Goal: Entertainment & Leisure: Consume media (video, audio)

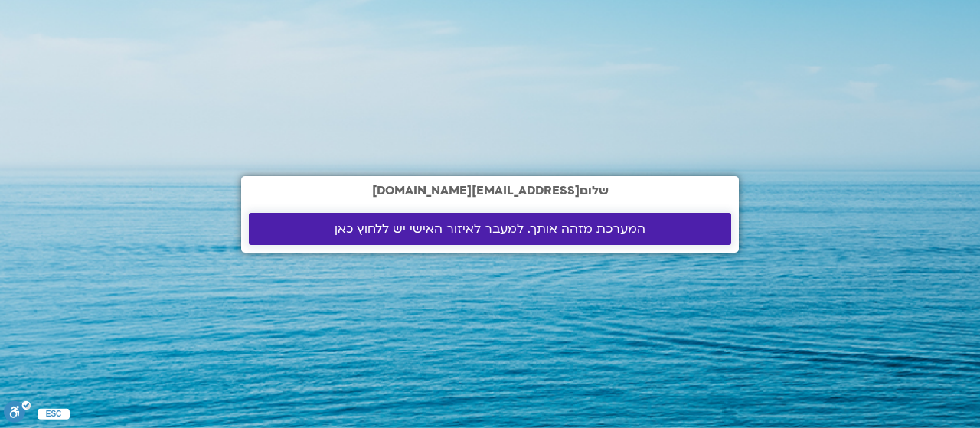
click at [525, 227] on span "המערכת מזהה אותך. למעבר לאיזור האישי יש ללחוץ כאן" at bounding box center [490, 229] width 311 height 14
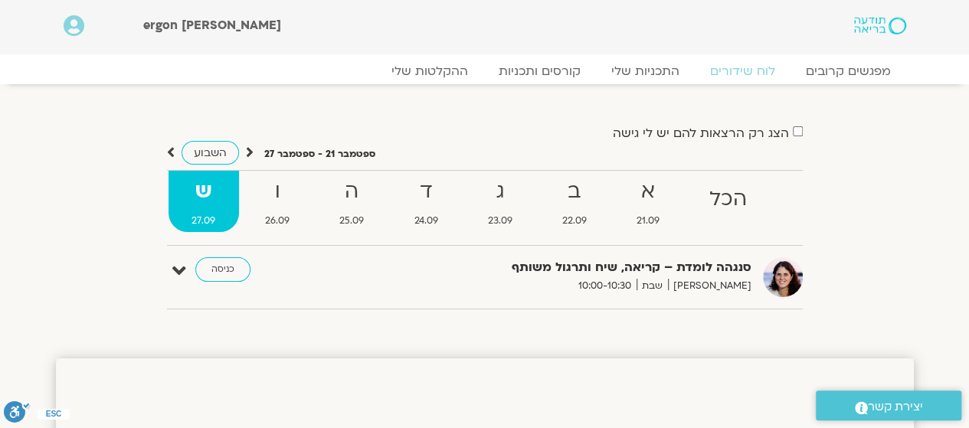
click at [208, 195] on strong "ש" at bounding box center [203, 192] width 70 height 34
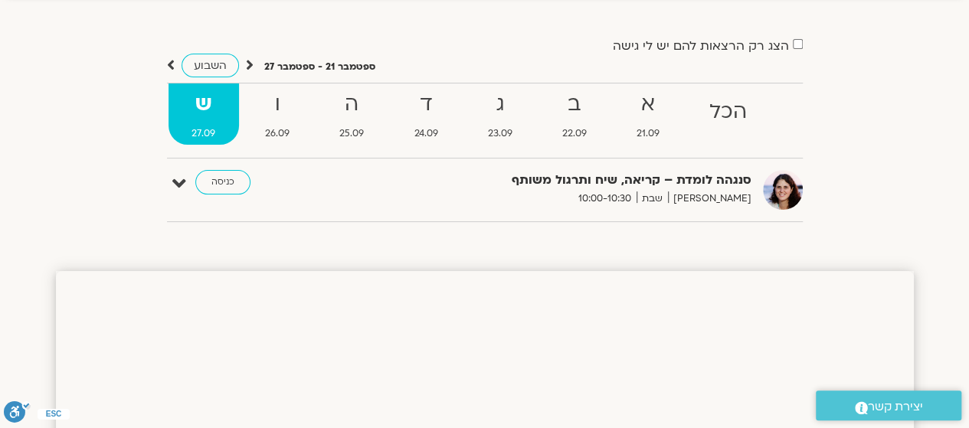
scroll to position [77, 0]
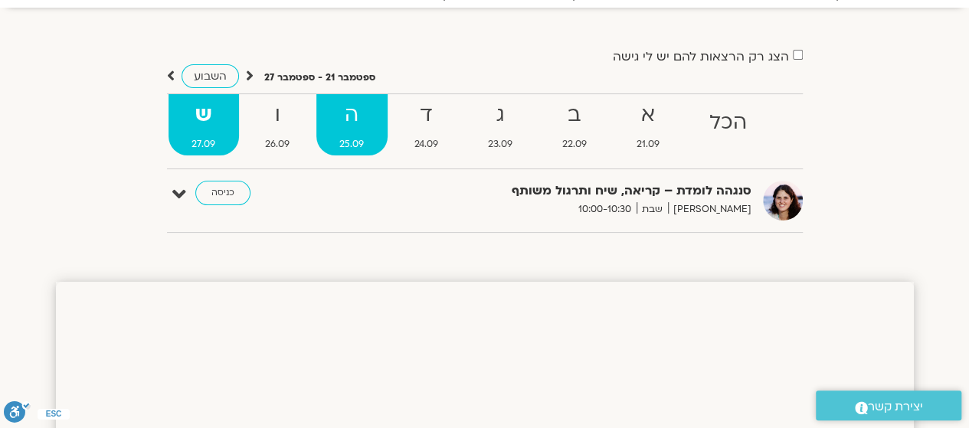
click at [354, 113] on strong "ה" at bounding box center [351, 115] width 71 height 34
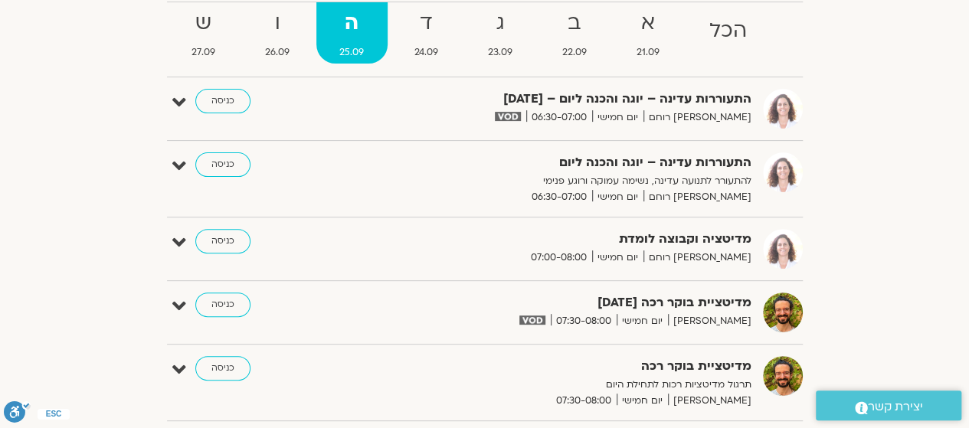
scroll to position [230, 0]
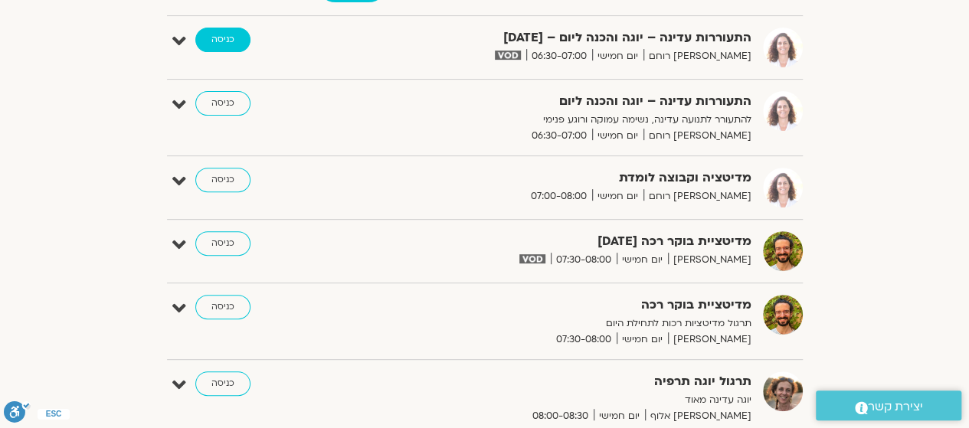
click at [223, 34] on link "כניסה" at bounding box center [222, 40] width 55 height 25
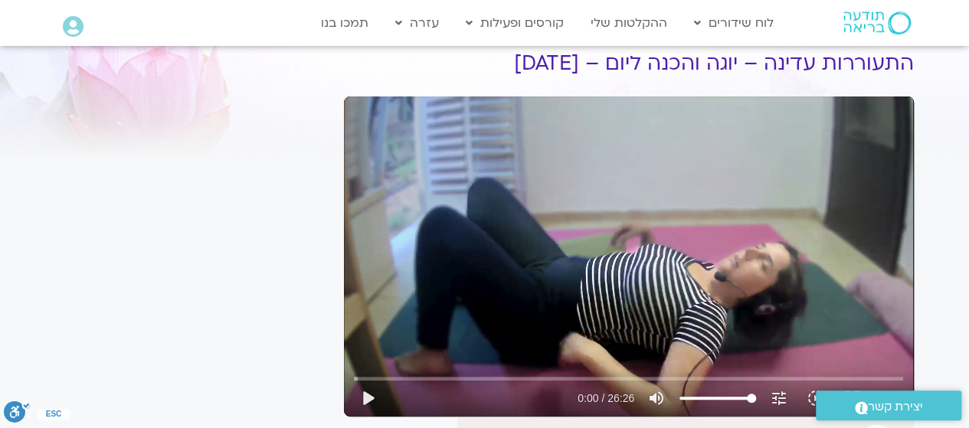
scroll to position [77, 0]
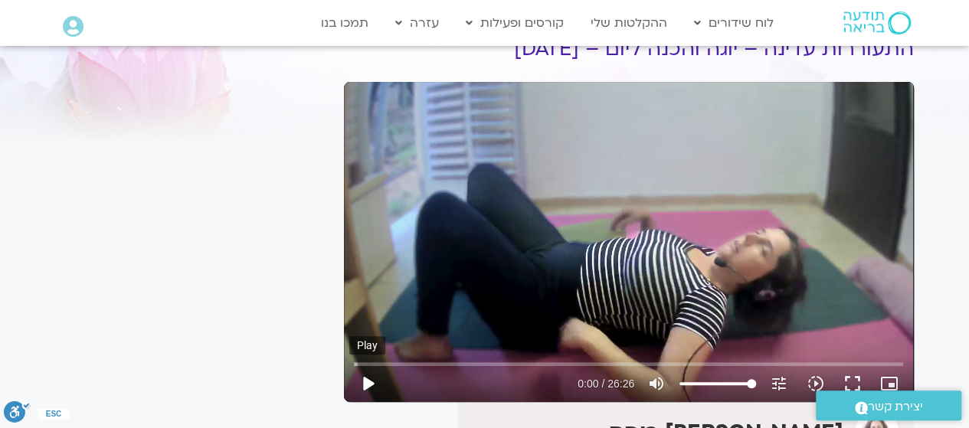
click at [367, 382] on button "play_arrow" at bounding box center [367, 383] width 37 height 37
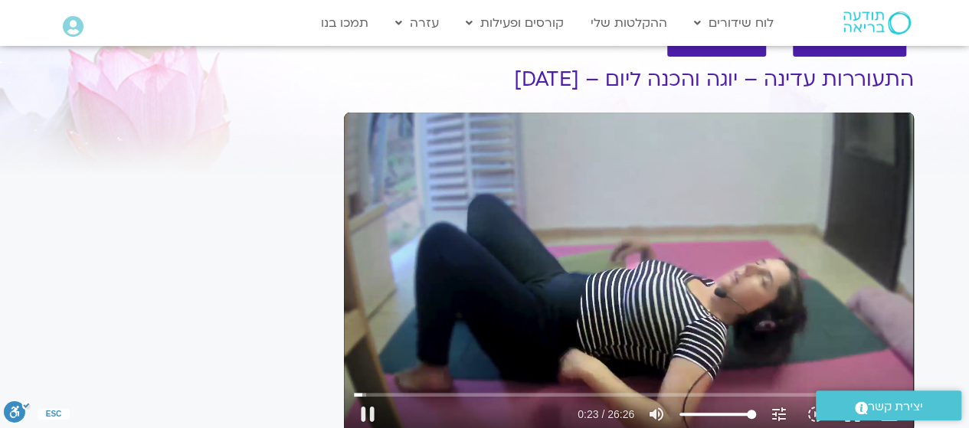
scroll to position [153, 0]
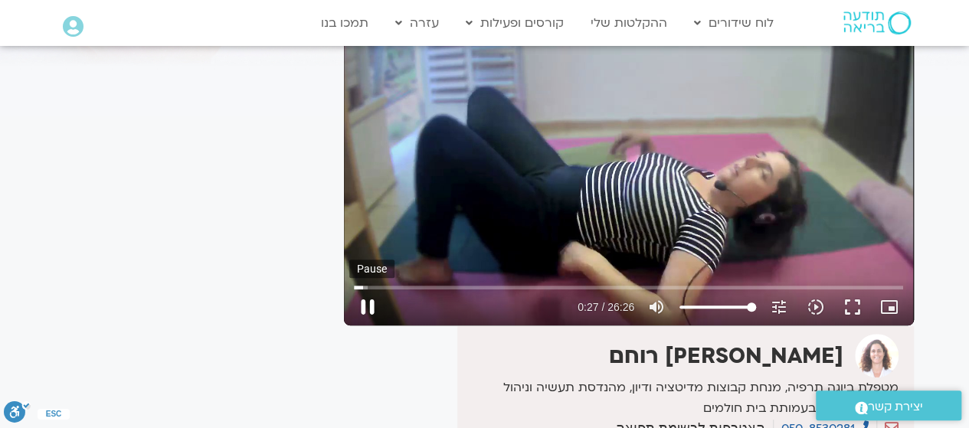
click at [361, 308] on button "pause" at bounding box center [367, 307] width 37 height 37
type input "27.607799"
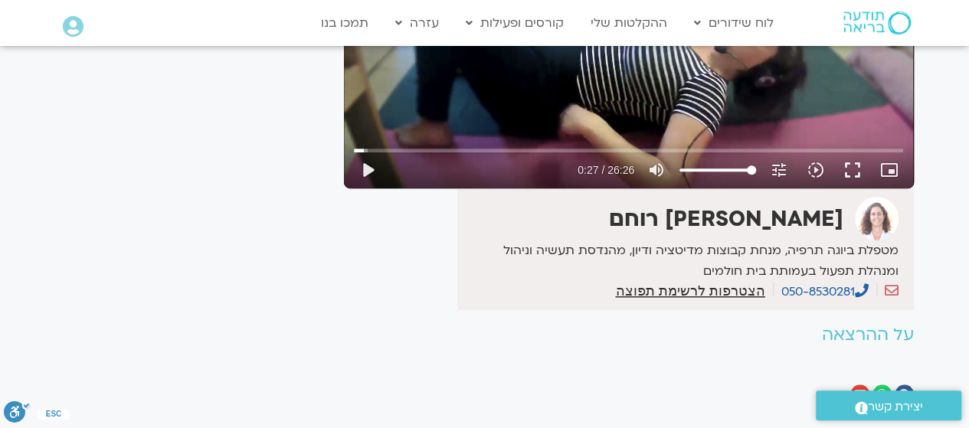
scroll to position [306, 0]
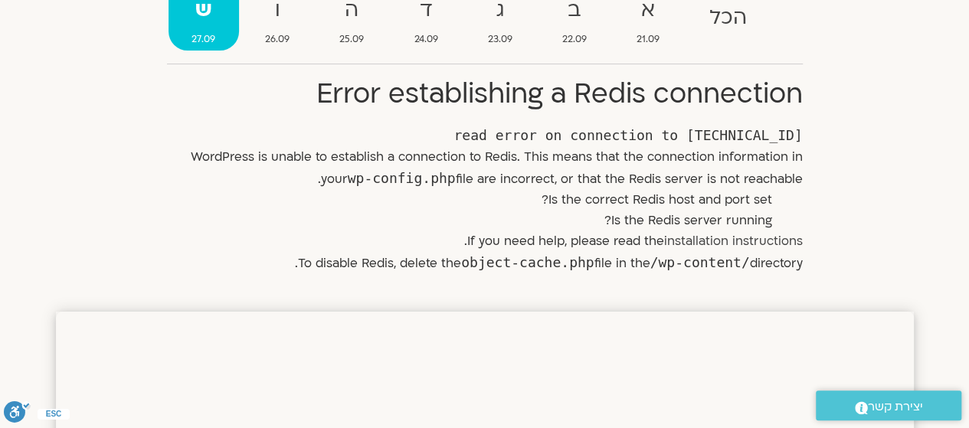
scroll to position [168, 0]
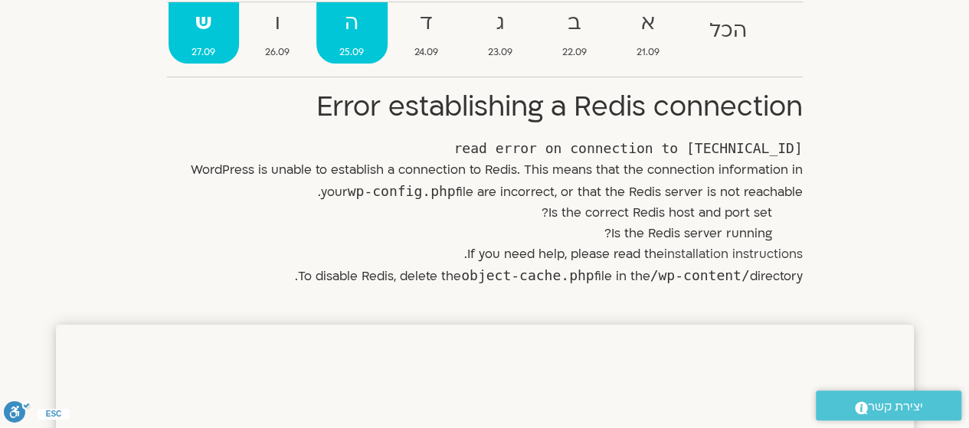
click at [346, 24] on strong "ה" at bounding box center [351, 23] width 71 height 34
click at [359, 28] on strong "ה" at bounding box center [351, 23] width 71 height 34
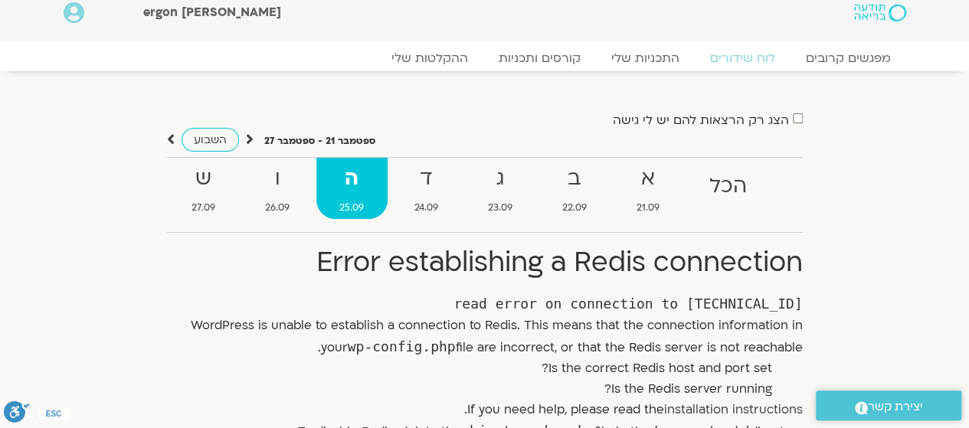
scroll to position [0, 0]
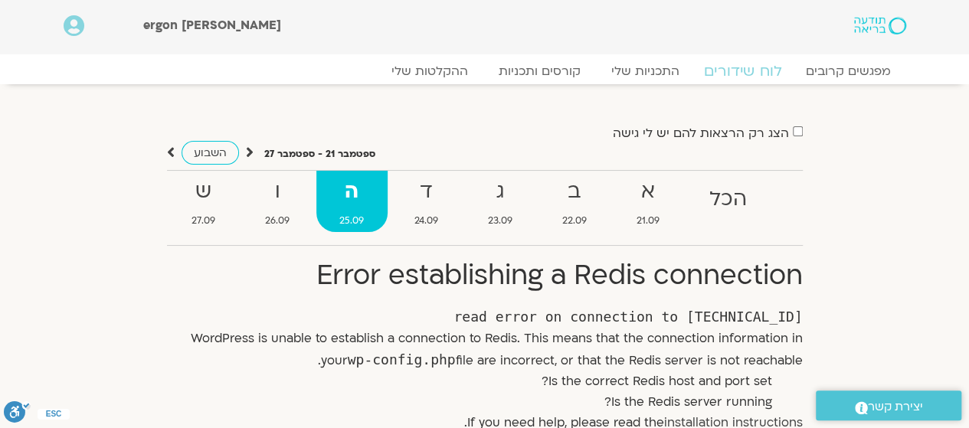
click at [749, 65] on link "לוח שידורים" at bounding box center [742, 71] width 115 height 18
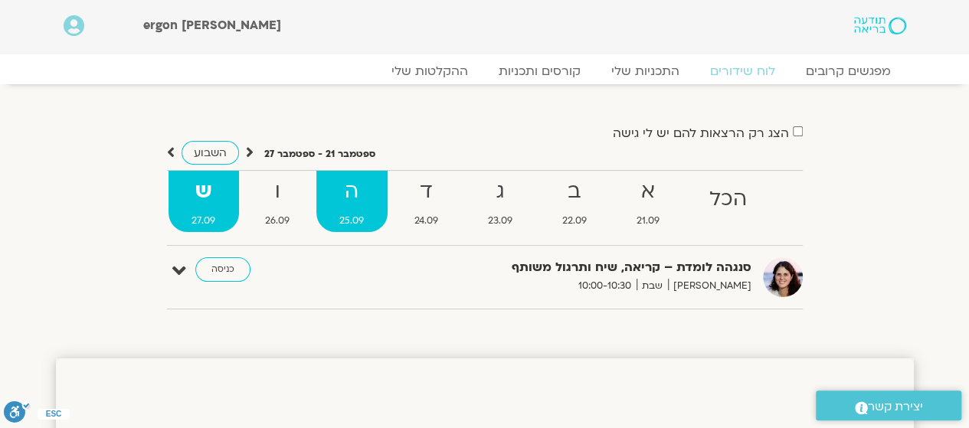
click at [352, 198] on strong "ה" at bounding box center [351, 192] width 71 height 34
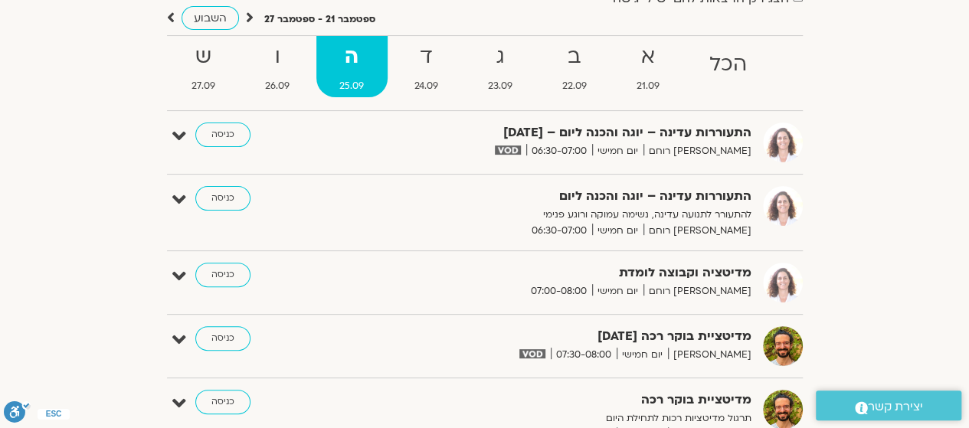
scroll to position [153, 0]
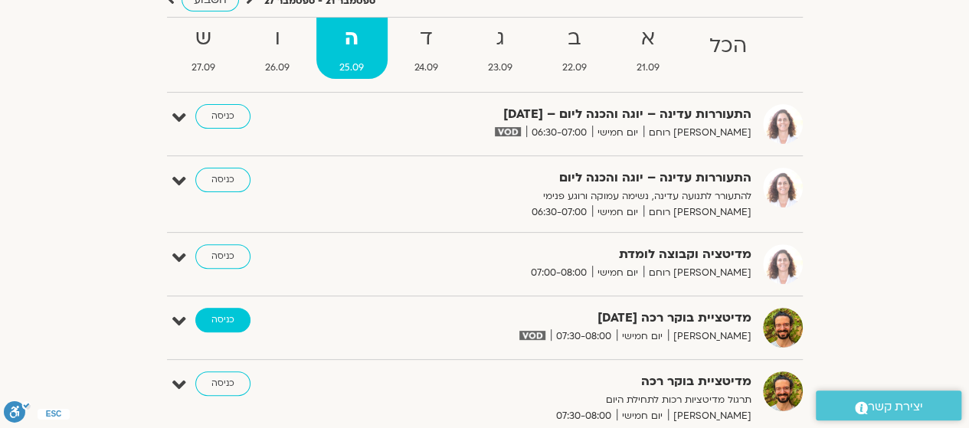
click at [236, 311] on link "כניסה" at bounding box center [222, 320] width 55 height 25
